Goal: Task Accomplishment & Management: Manage account settings

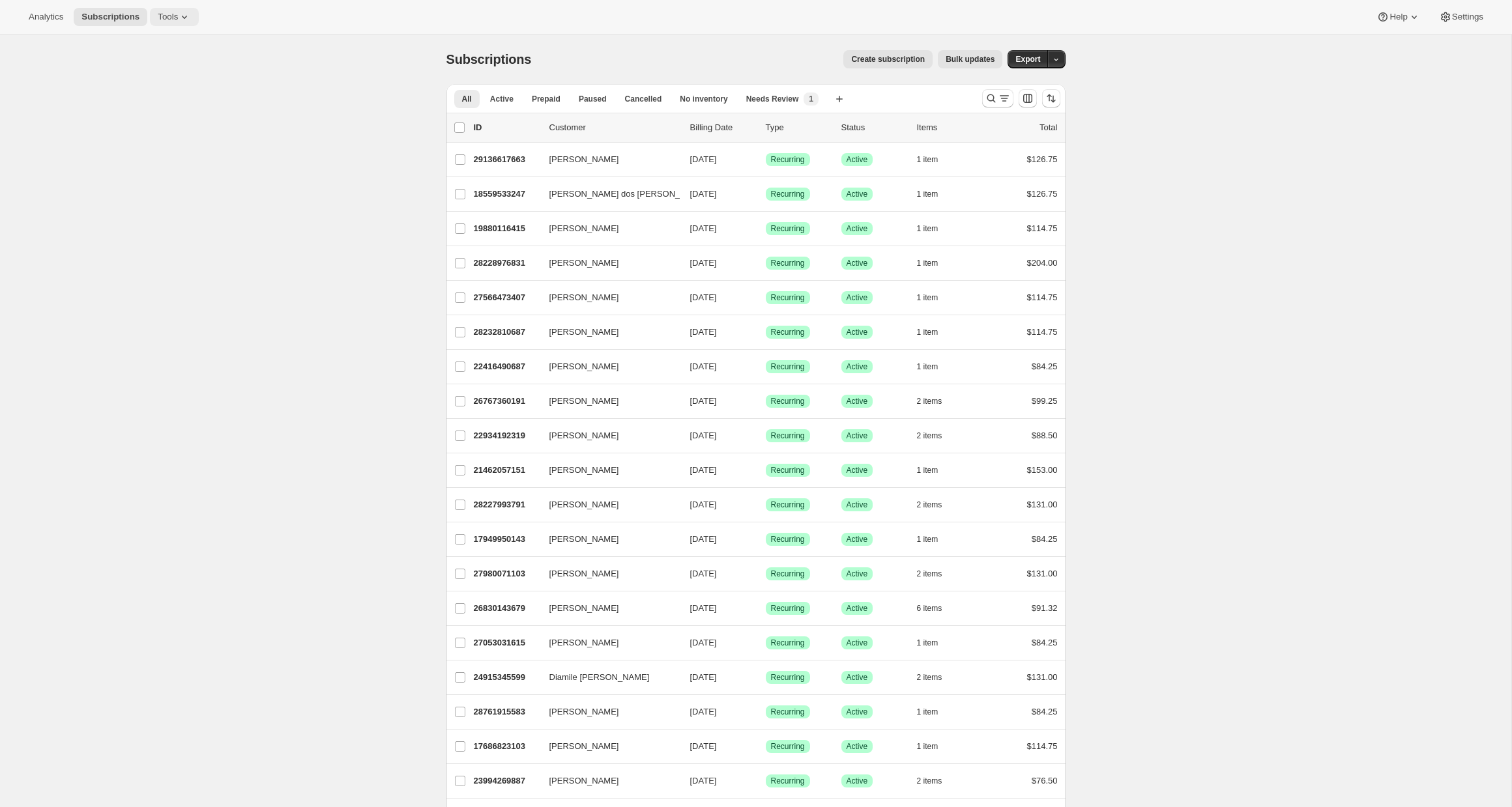
click at [172, 16] on span "Tools" at bounding box center [167, 17] width 20 height 10
click at [171, 137] on span "Campaign links" at bounding box center [183, 133] width 115 height 13
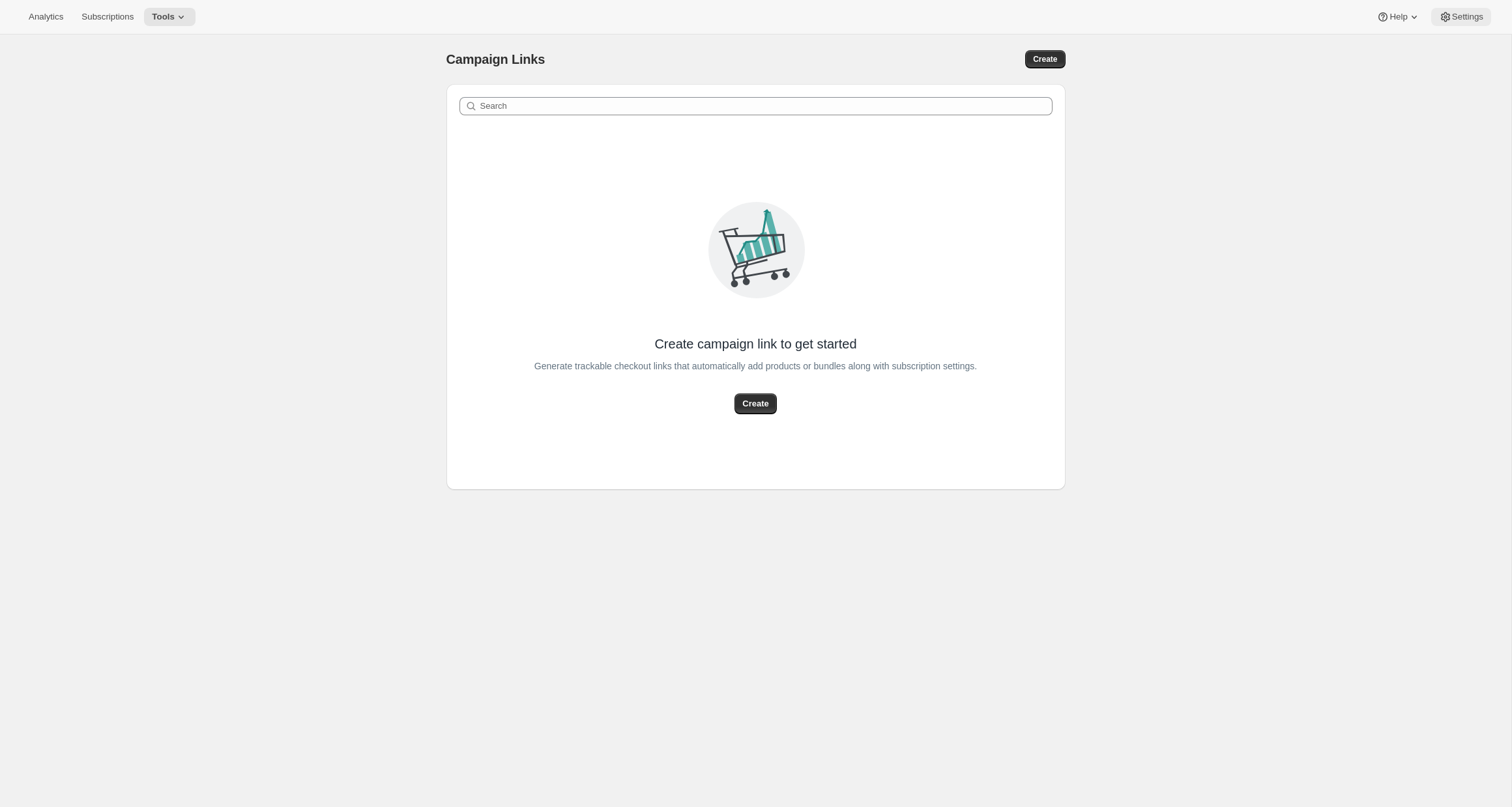
click at [1449, 19] on icon at bounding box center [1445, 17] width 13 height 13
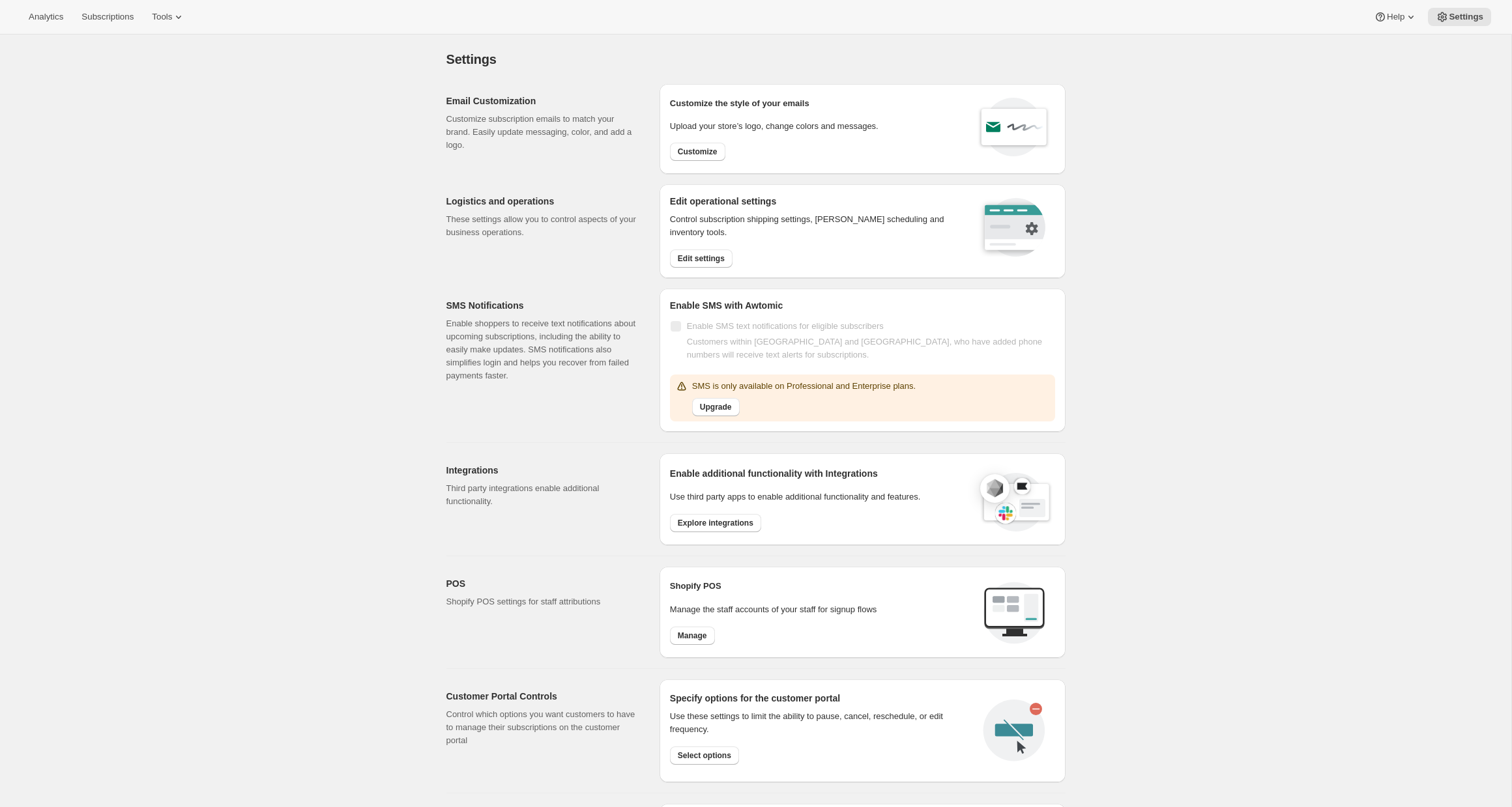
click at [533, 125] on p "Customize subscription emails to match your brand. Easily update messaging, col…" at bounding box center [542, 132] width 192 height 39
click at [710, 153] on span "Customize" at bounding box center [697, 152] width 40 height 10
select select "subscriptionMessage"
select select "5"
select select "15"
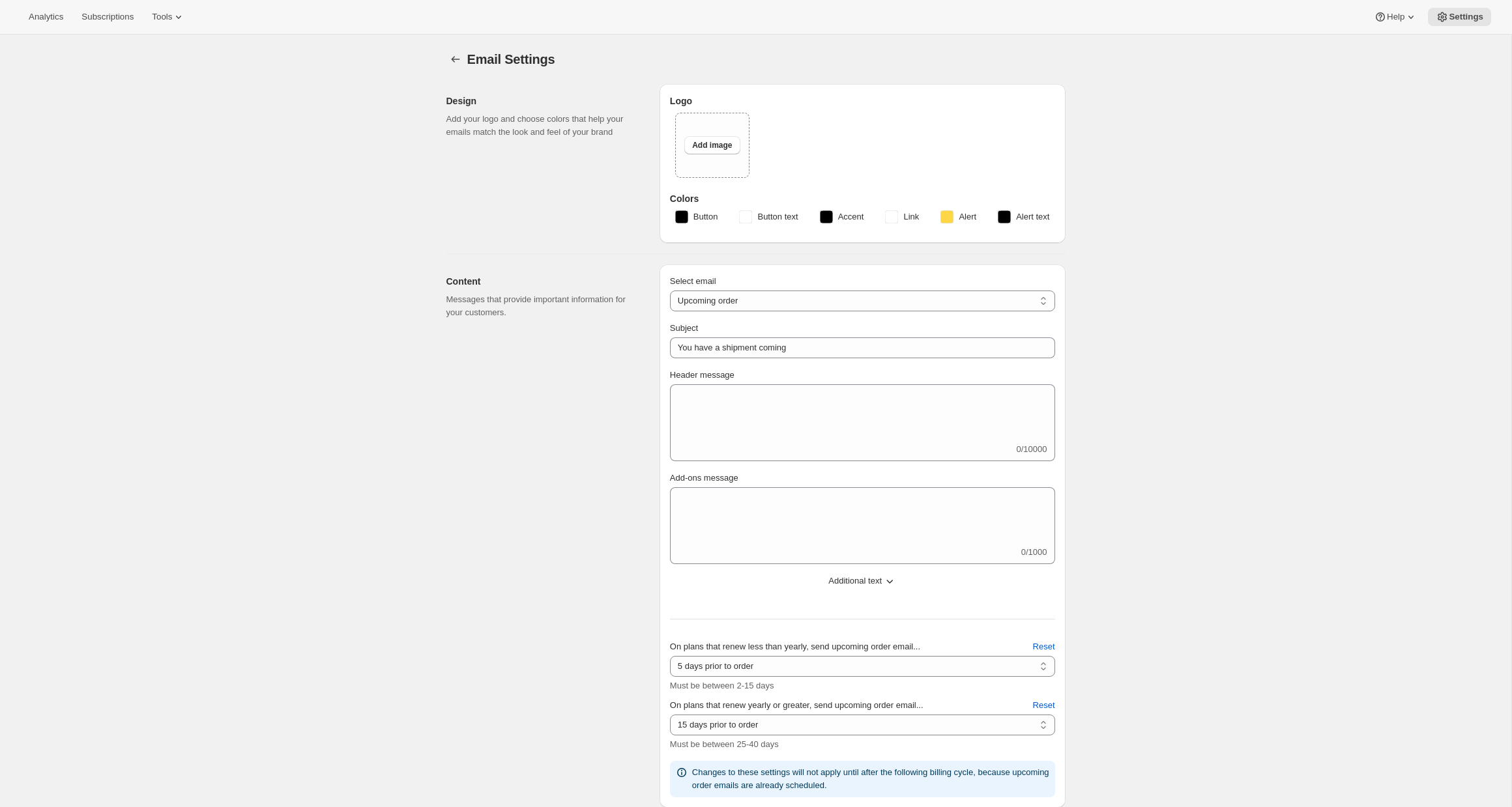
type input "SouzaFit"
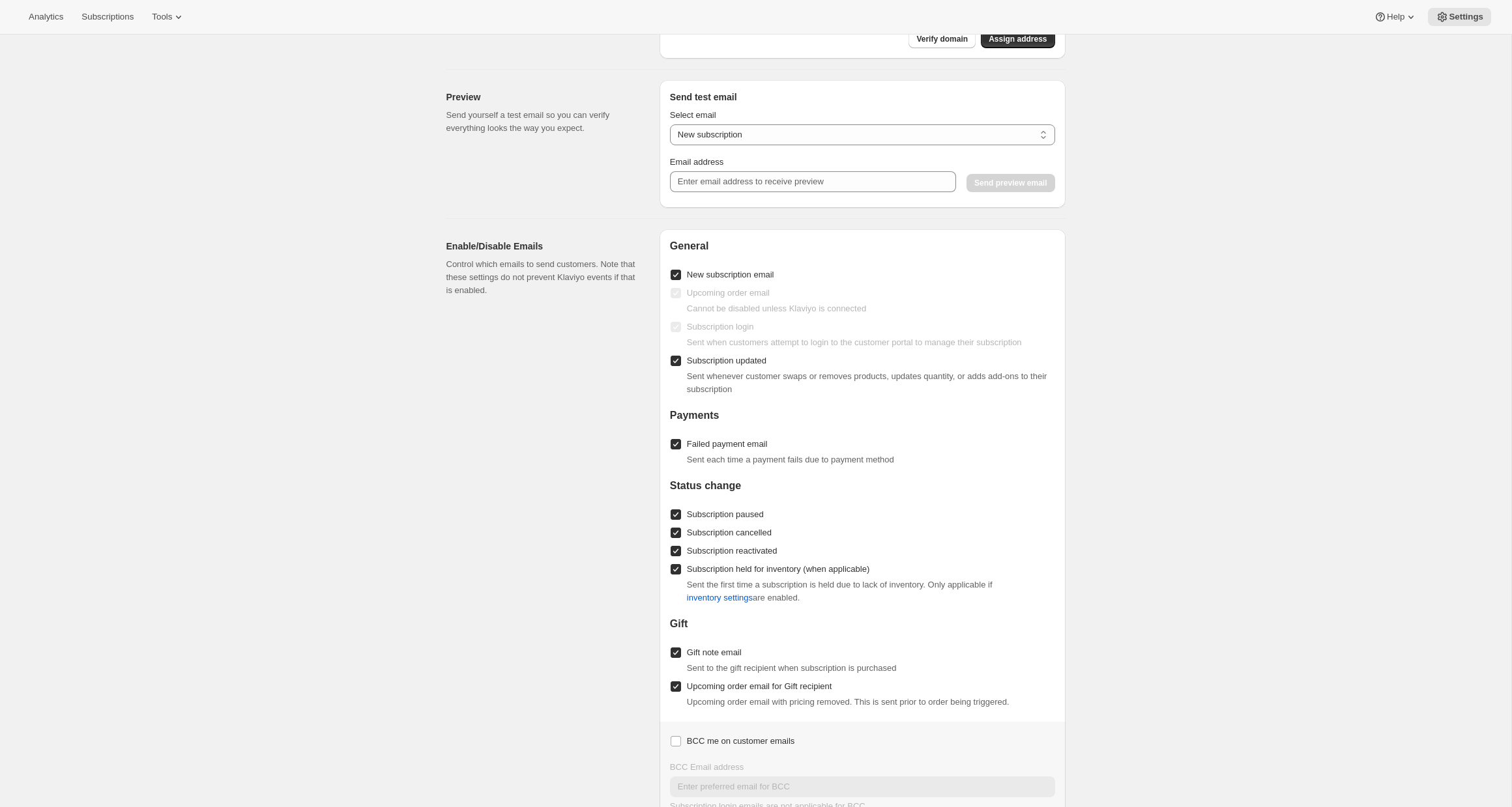
scroll to position [1022, 0]
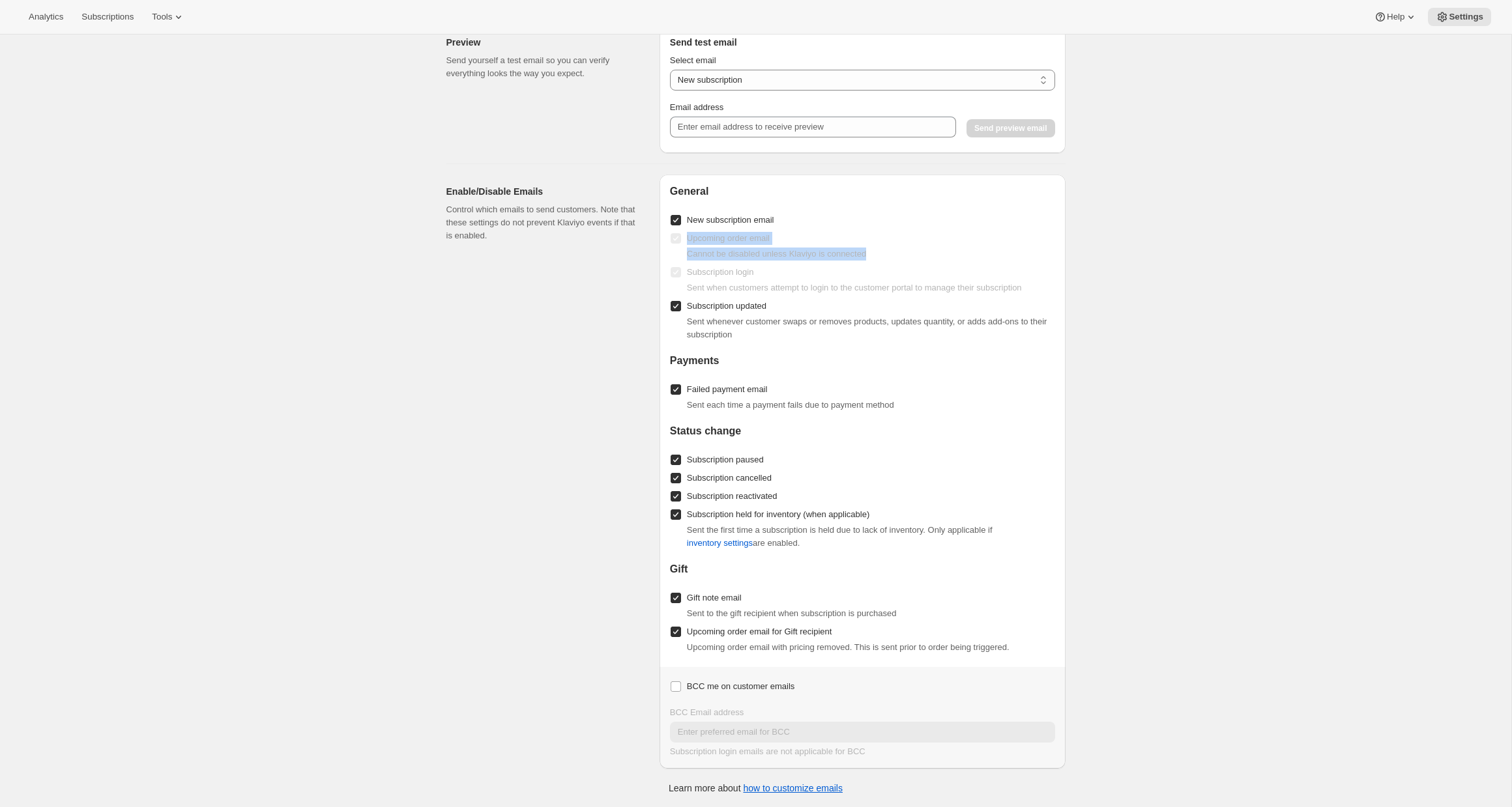
drag, startPoint x: 881, startPoint y: 251, endPoint x: 690, endPoint y: 241, distance: 191.3
click at [690, 241] on div "Upcoming order email Cannot be disabled unless [PERSON_NAME] is connected" at bounding box center [862, 245] width 385 height 31
